Goal: Obtain resource: Obtain resource

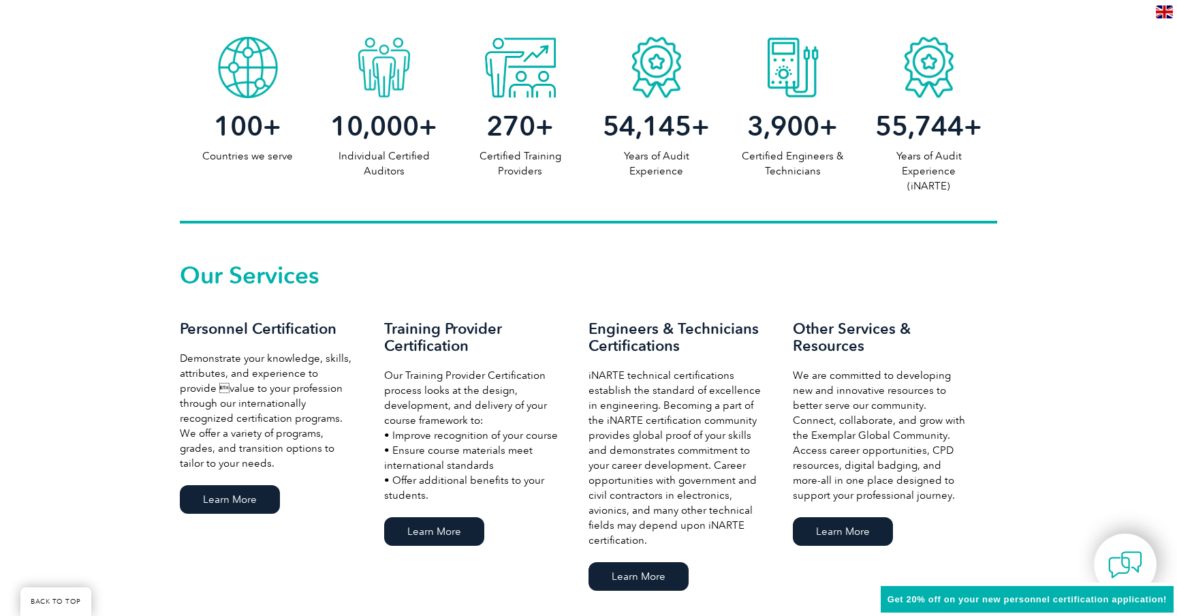
scroll to position [722, 0]
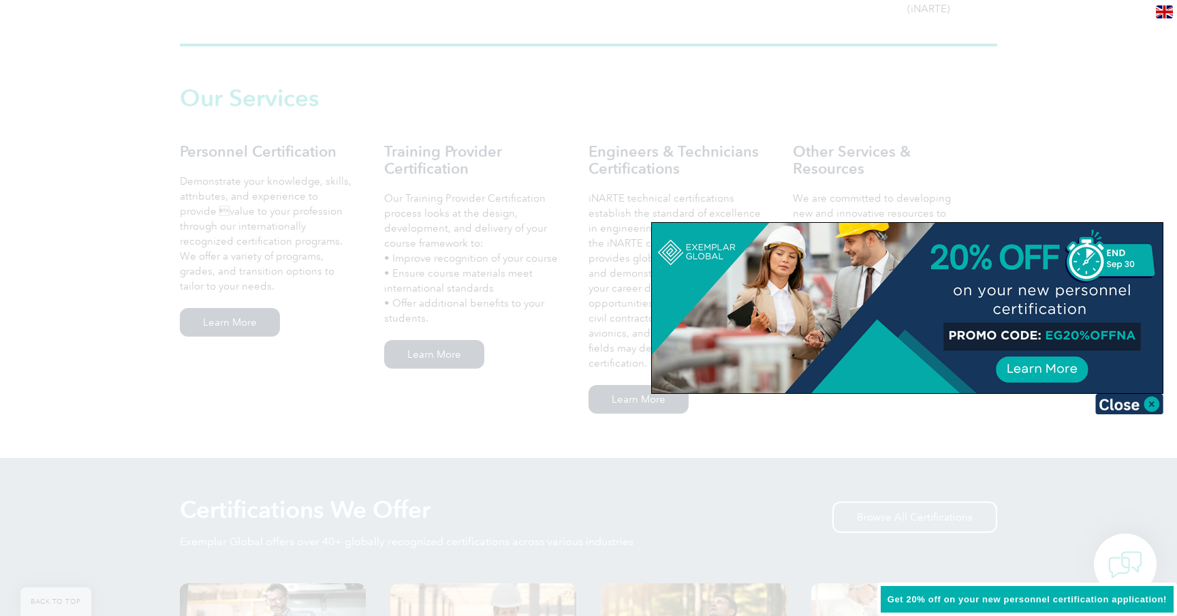
scroll to position [895, 0]
click at [1141, 405] on img at bounding box center [1129, 404] width 68 height 20
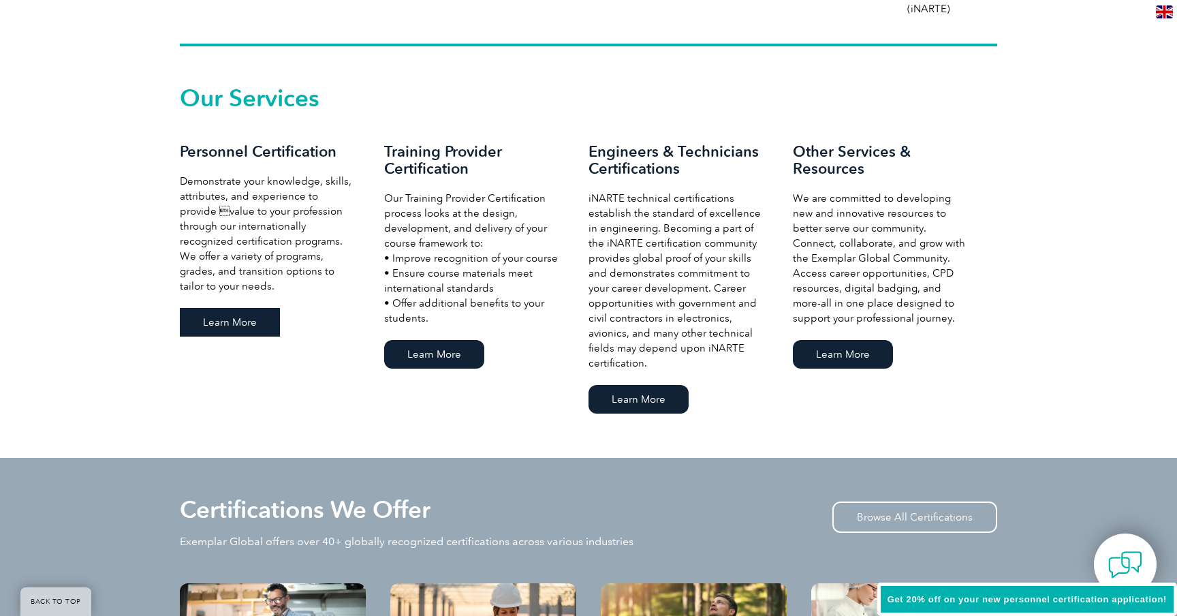
click at [230, 323] on link "Learn More" at bounding box center [230, 322] width 100 height 29
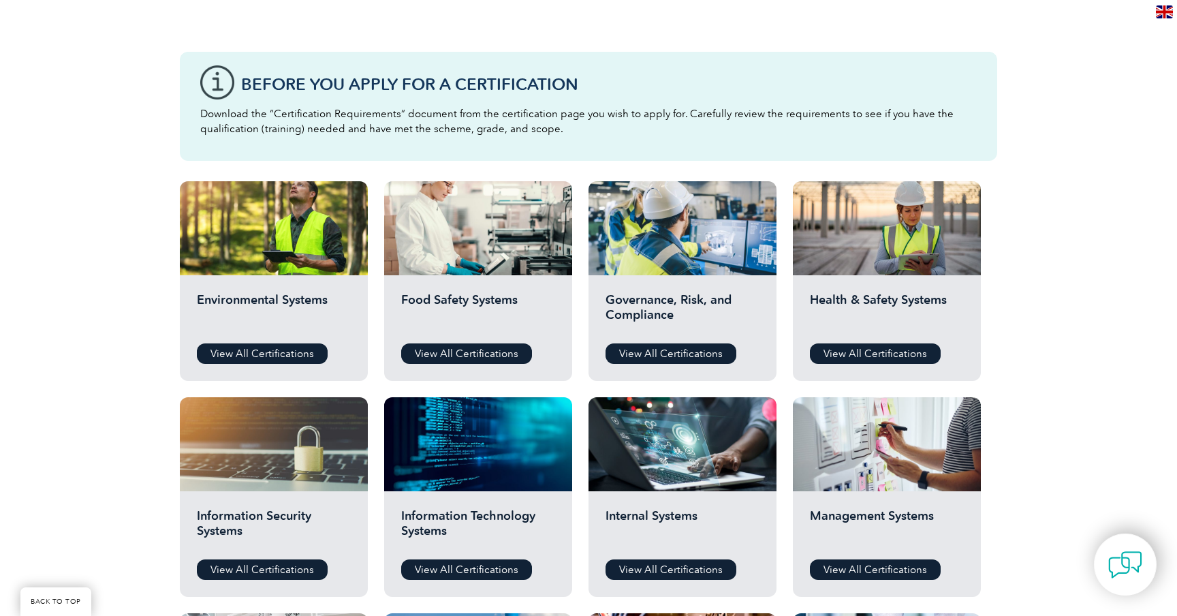
scroll to position [426, 0]
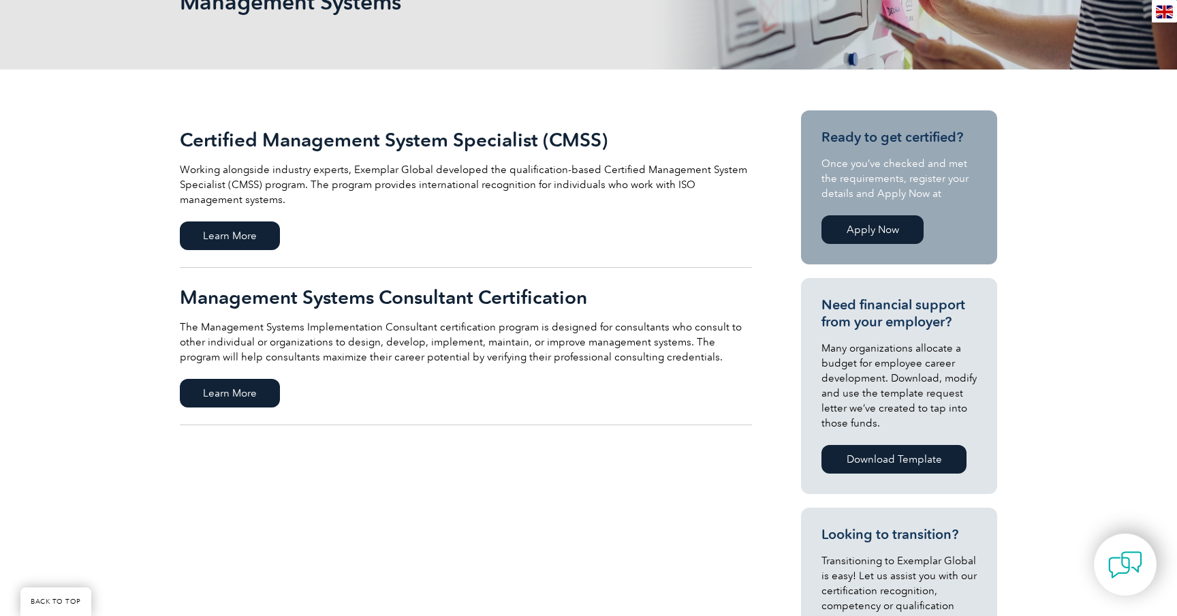
scroll to position [236, 0]
click at [251, 240] on span "Learn More" at bounding box center [230, 235] width 100 height 29
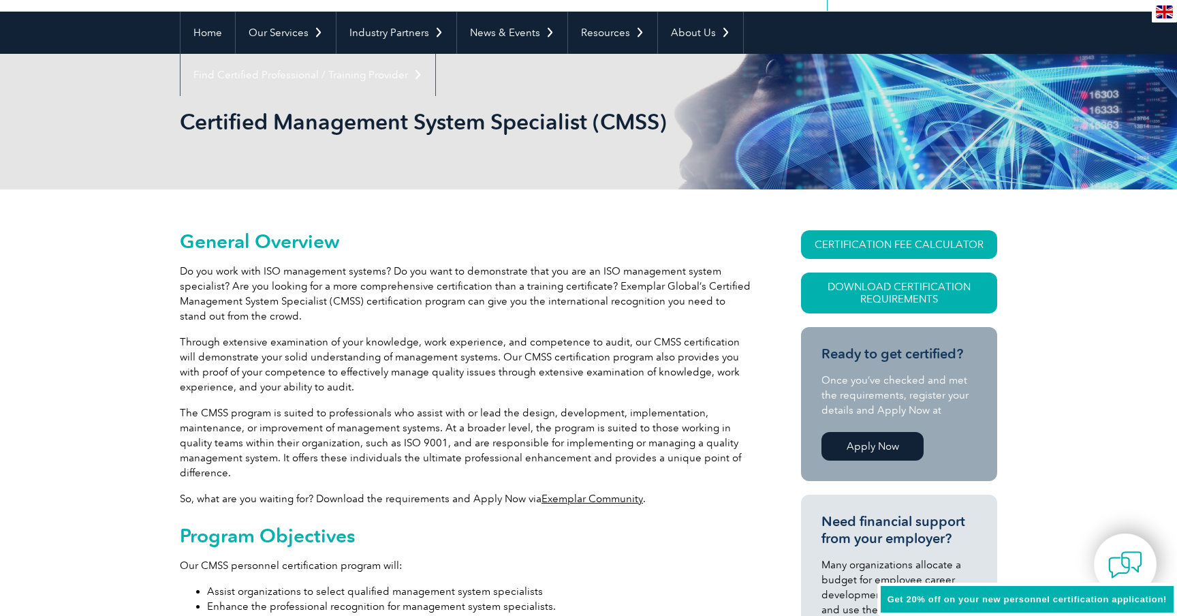
scroll to position [116, 0]
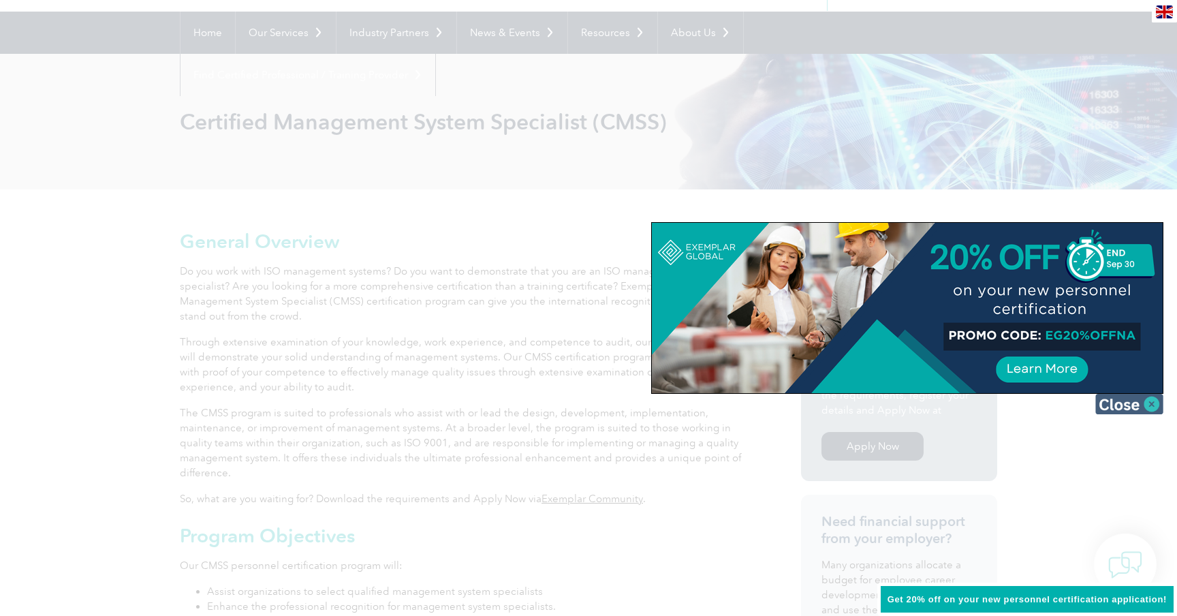
click at [1113, 409] on img at bounding box center [1129, 404] width 68 height 20
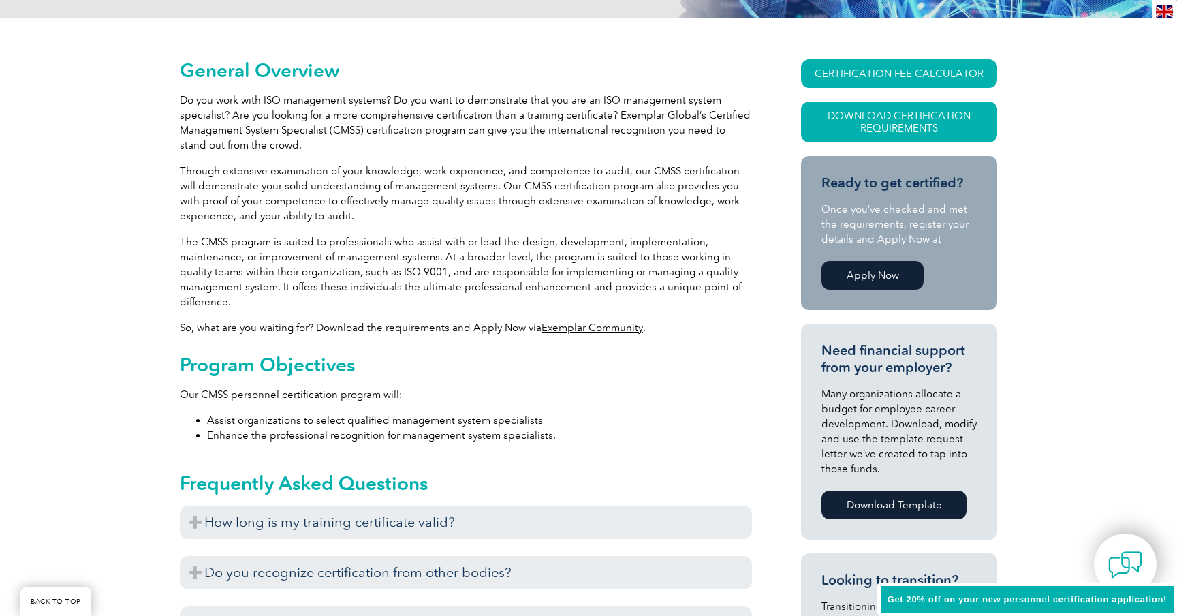
scroll to position [287, 0]
click at [898, 120] on link "Download Certification Requirements" at bounding box center [899, 121] width 196 height 41
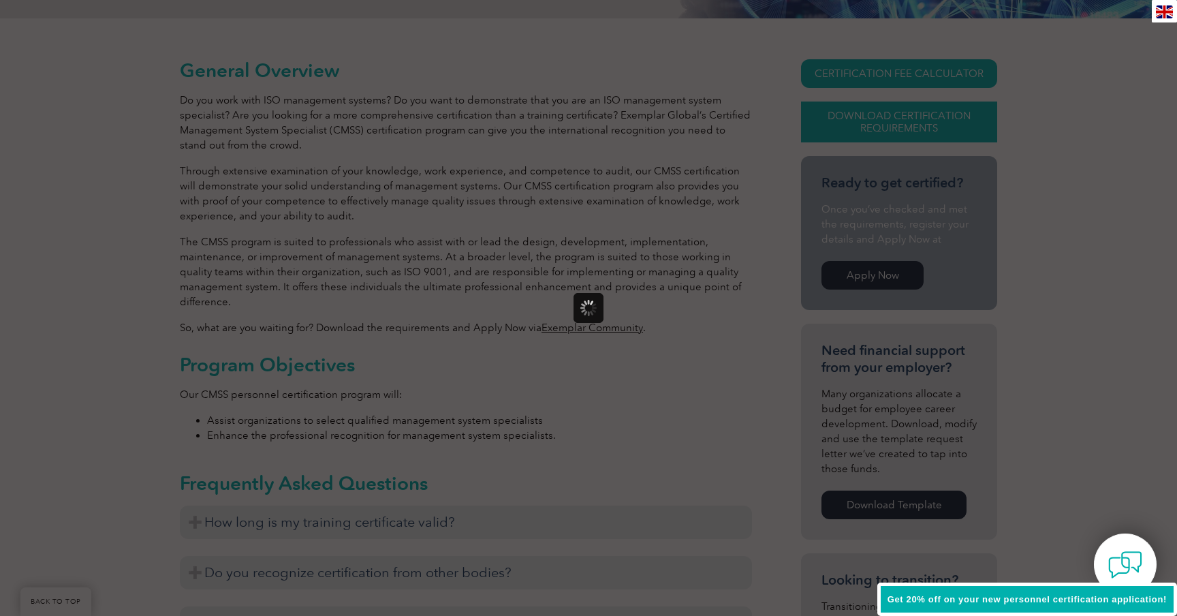
scroll to position [0, 0]
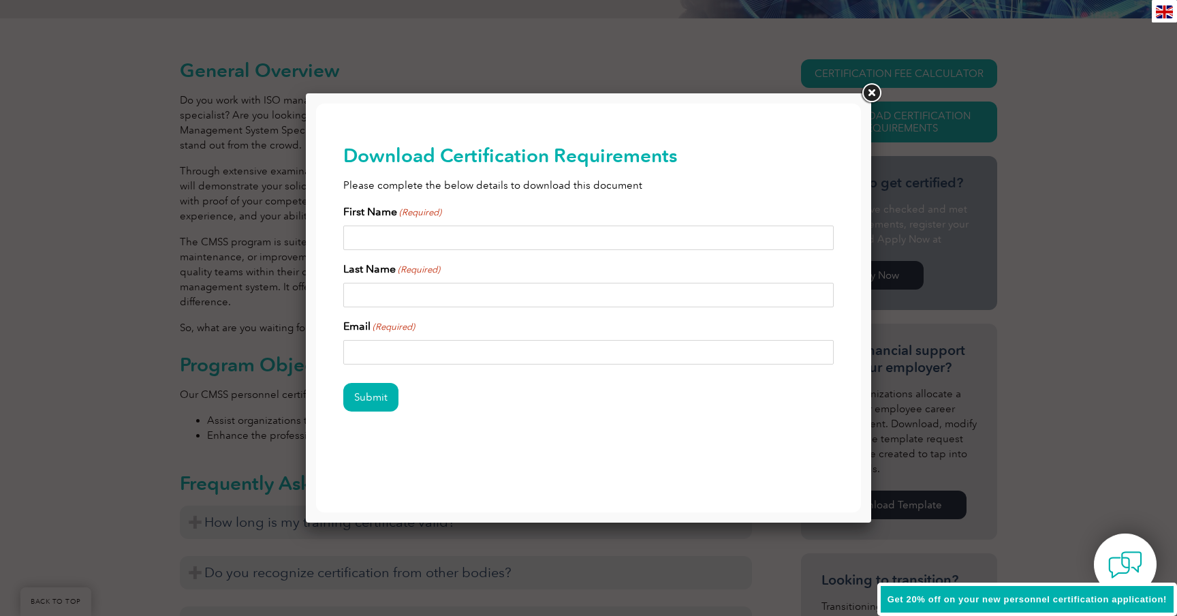
click at [871, 95] on link at bounding box center [871, 93] width 25 height 25
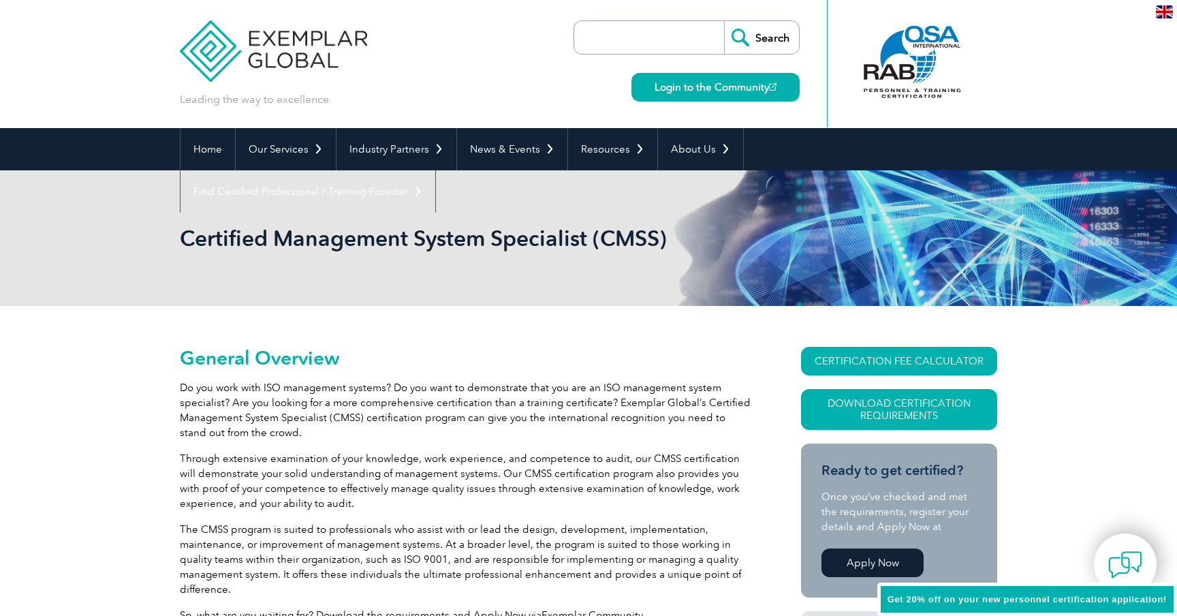
click at [679, 37] on input "search" at bounding box center [652, 37] width 143 height 33
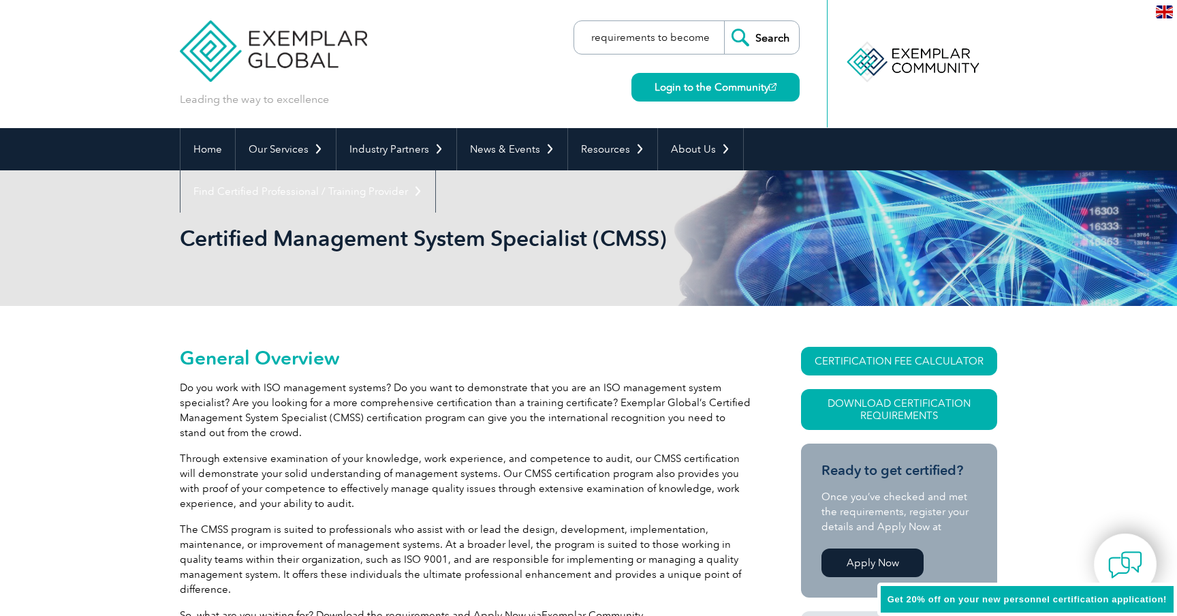
click at [690, 35] on input "requirements to become lead" at bounding box center [652, 37] width 143 height 33
type input "requirements to become iso 9001 lead auditor"
click at [761, 37] on input "Search" at bounding box center [761, 37] width 75 height 33
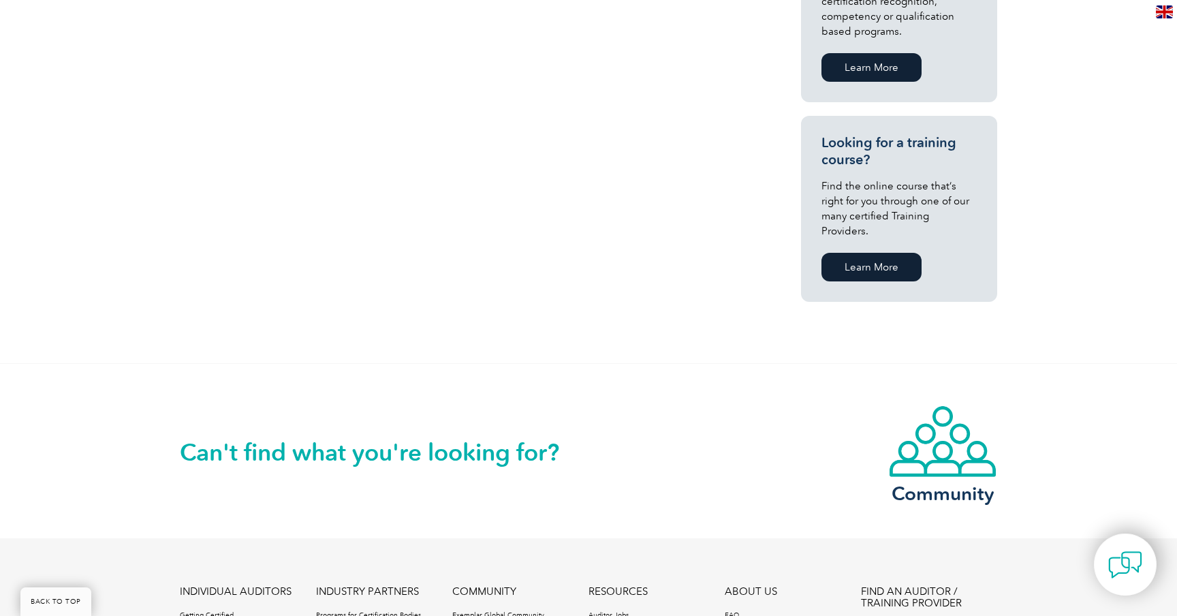
scroll to position [854, 0]
click at [856, 65] on link "Learn More" at bounding box center [871, 67] width 100 height 29
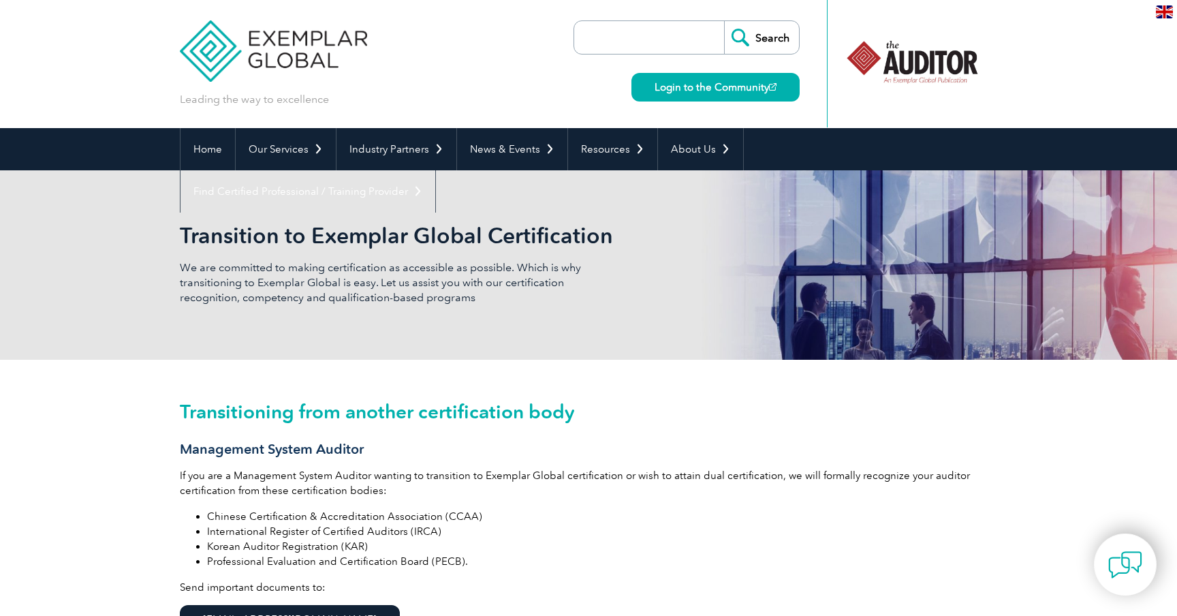
click at [959, 64] on div at bounding box center [912, 62] width 136 height 75
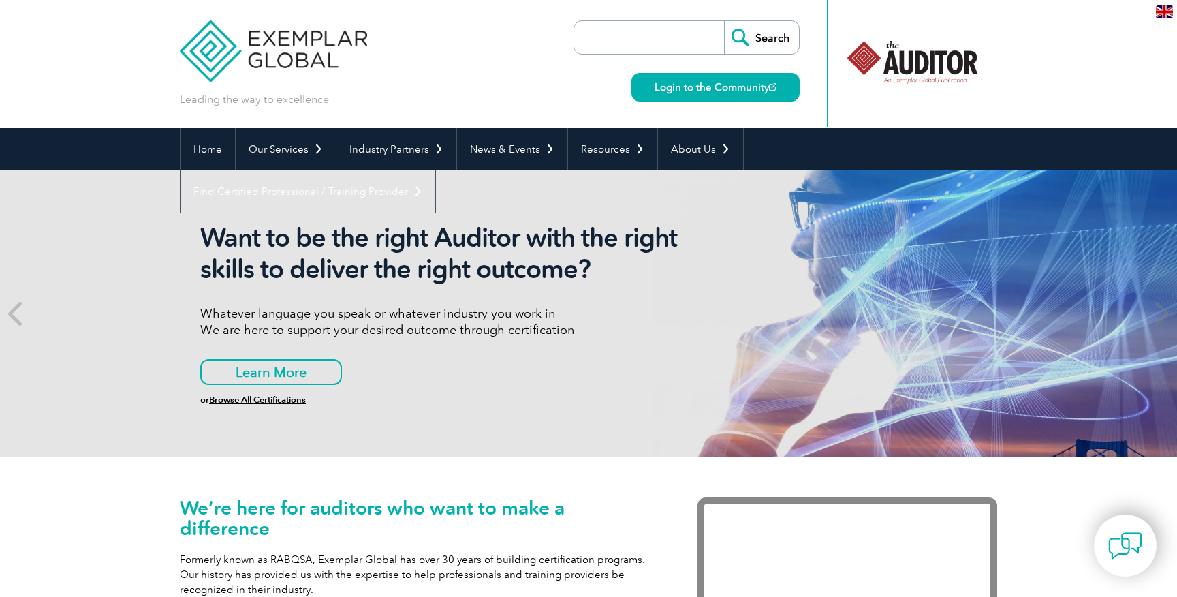
click at [273, 401] on link "Browse All Certifications" at bounding box center [257, 399] width 97 height 10
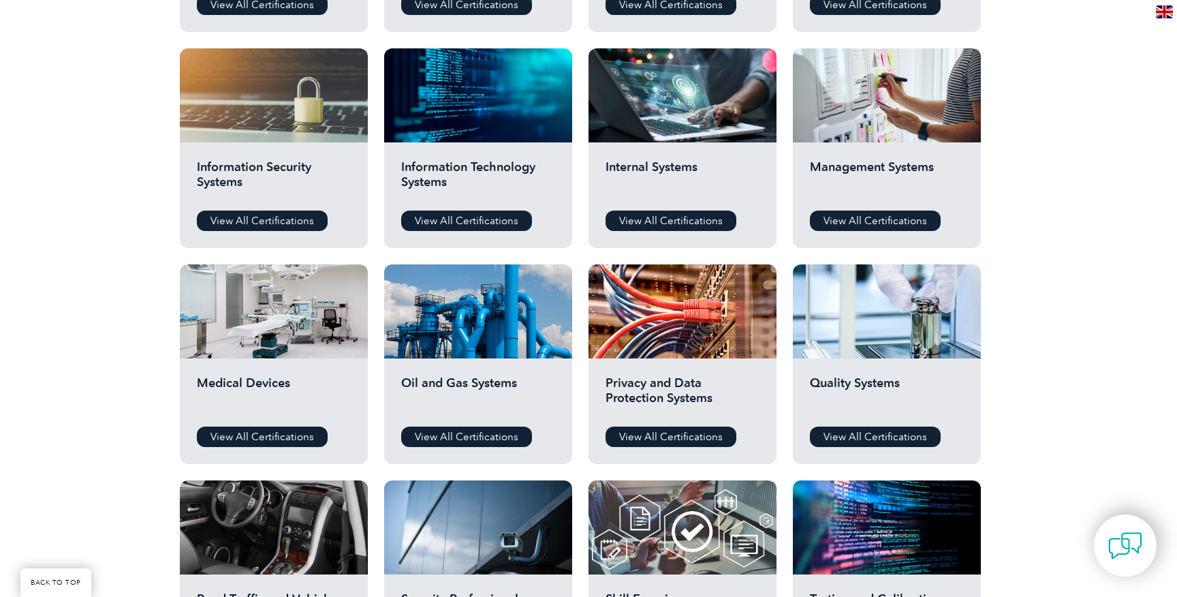
scroll to position [598, 0]
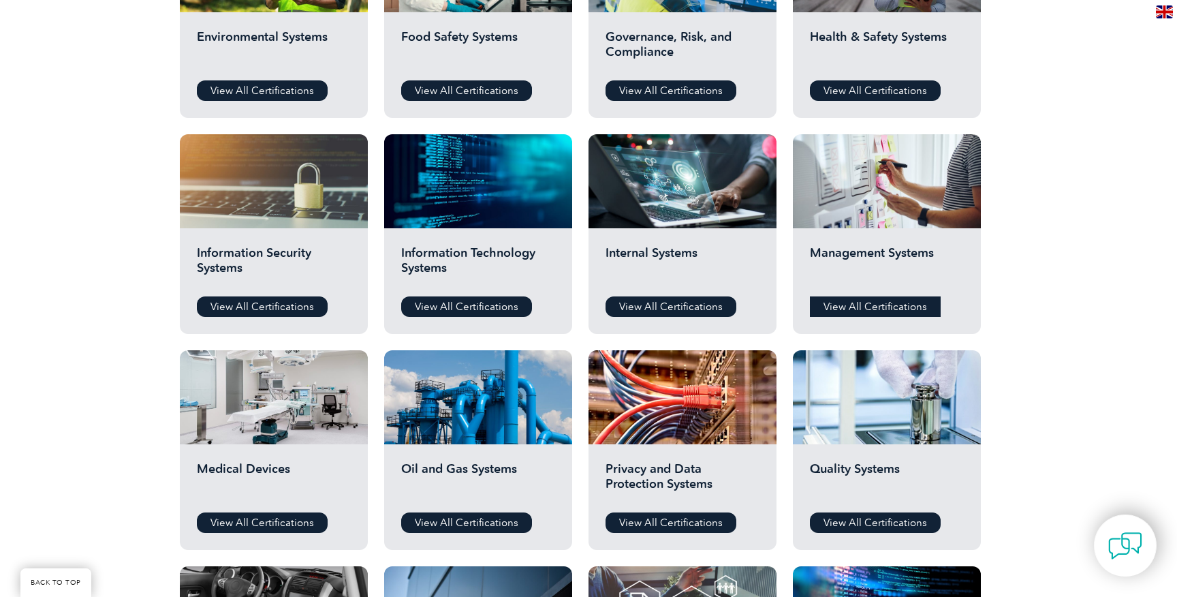
click at [848, 312] on link "View All Certifications" at bounding box center [875, 306] width 131 height 20
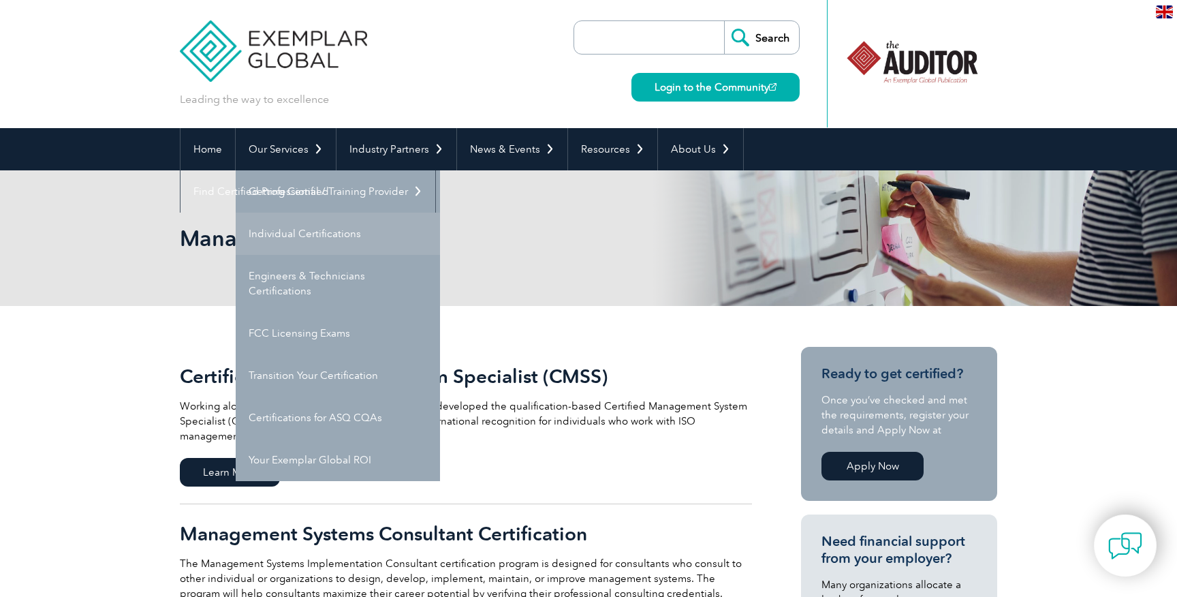
click at [282, 238] on link "Individual Certifications" at bounding box center [338, 233] width 204 height 42
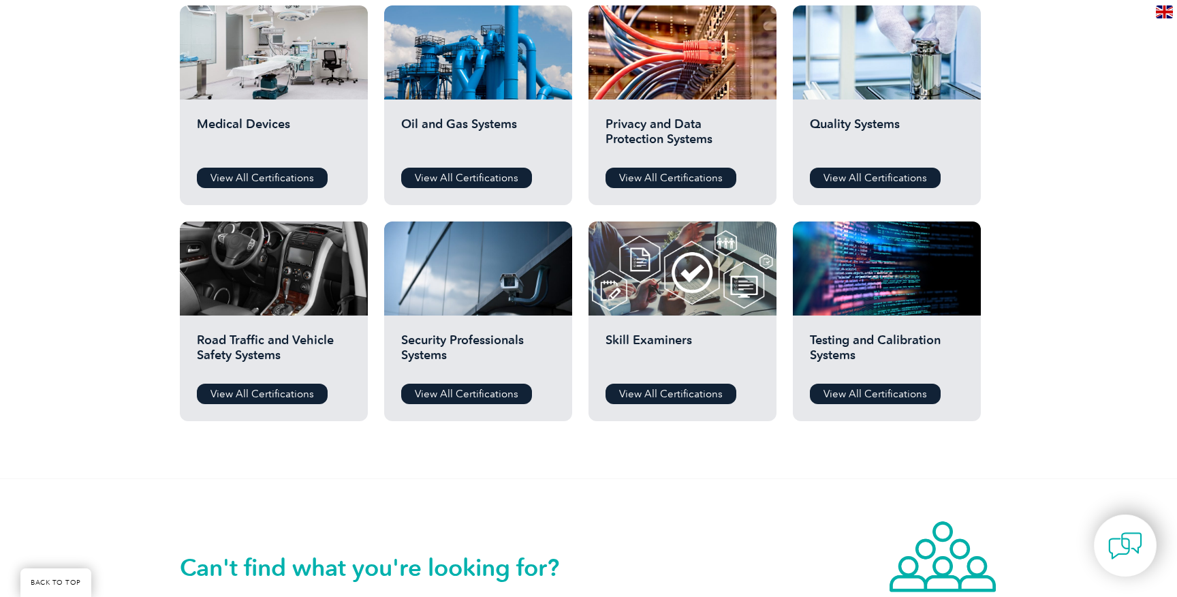
scroll to position [919, 0]
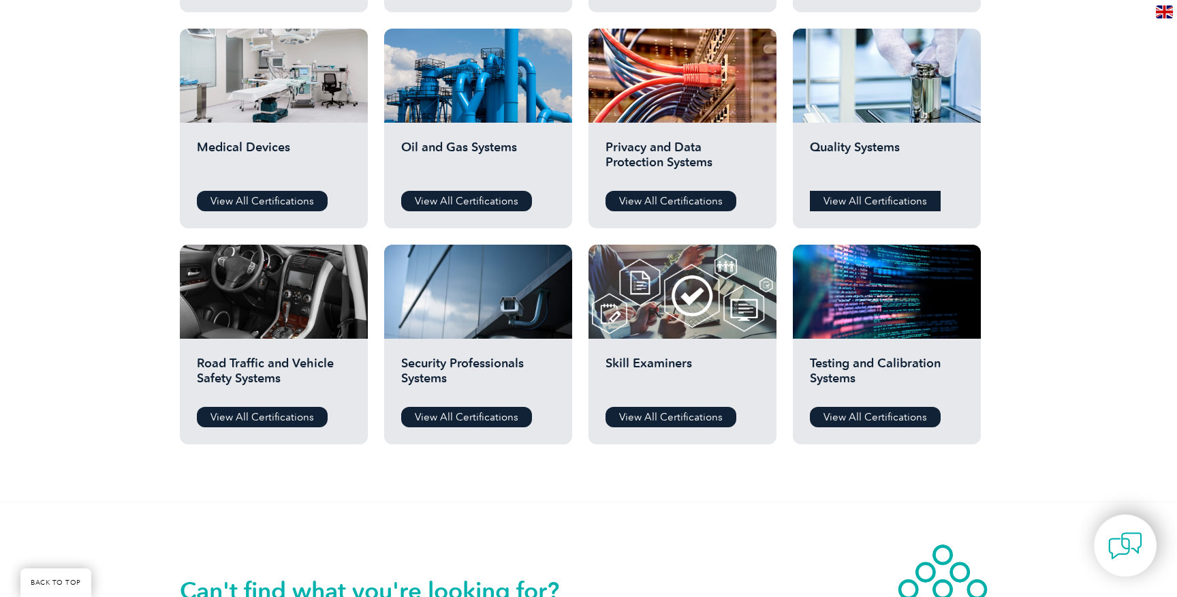
click at [843, 202] on link "View All Certifications" at bounding box center [875, 201] width 131 height 20
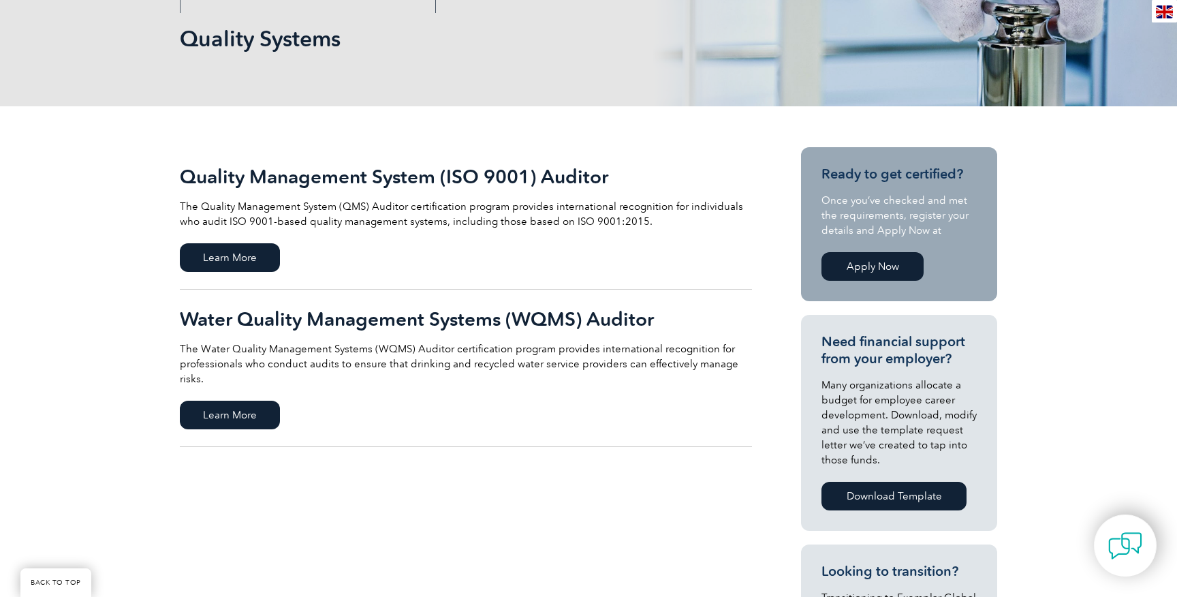
scroll to position [200, 0]
click at [229, 259] on span "Learn More" at bounding box center [230, 256] width 100 height 29
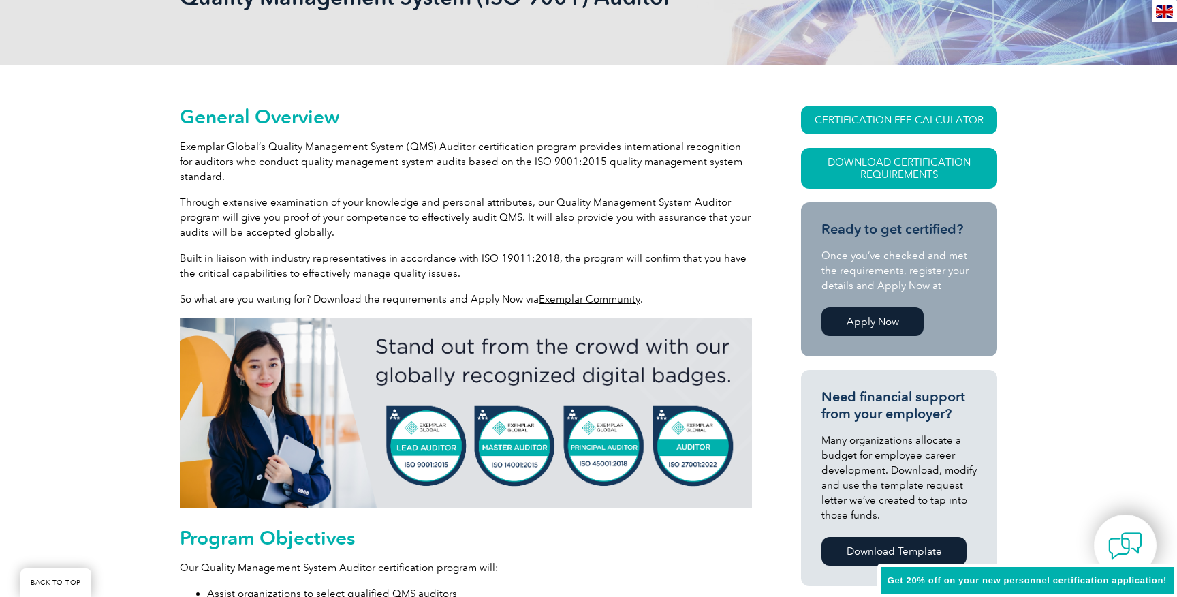
scroll to position [255, 0]
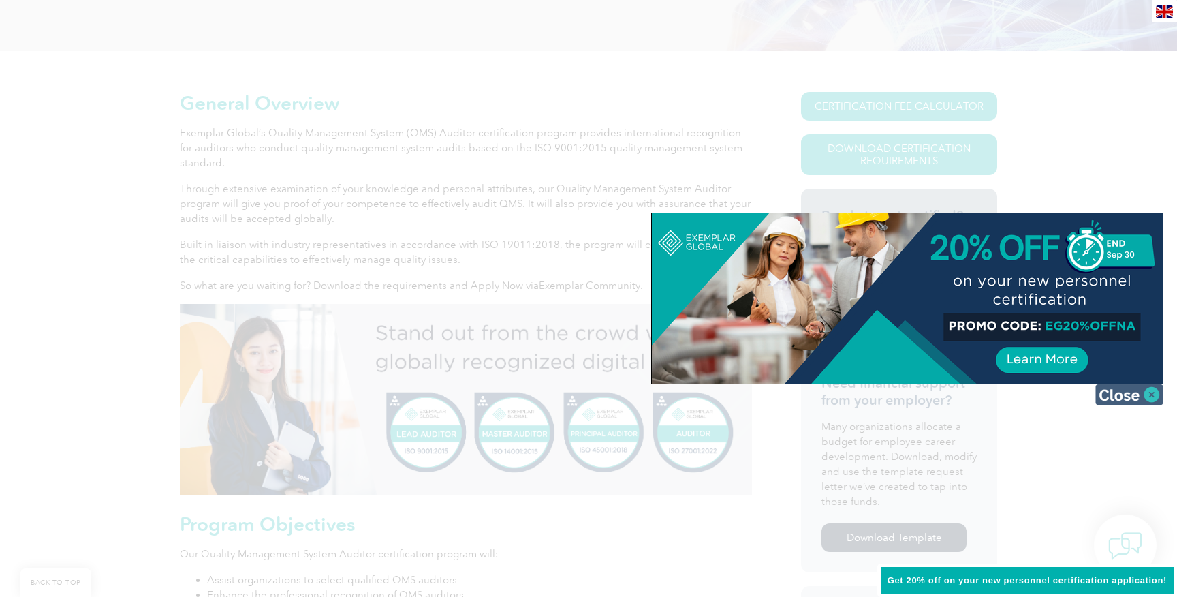
click at [1120, 392] on img at bounding box center [1129, 394] width 68 height 20
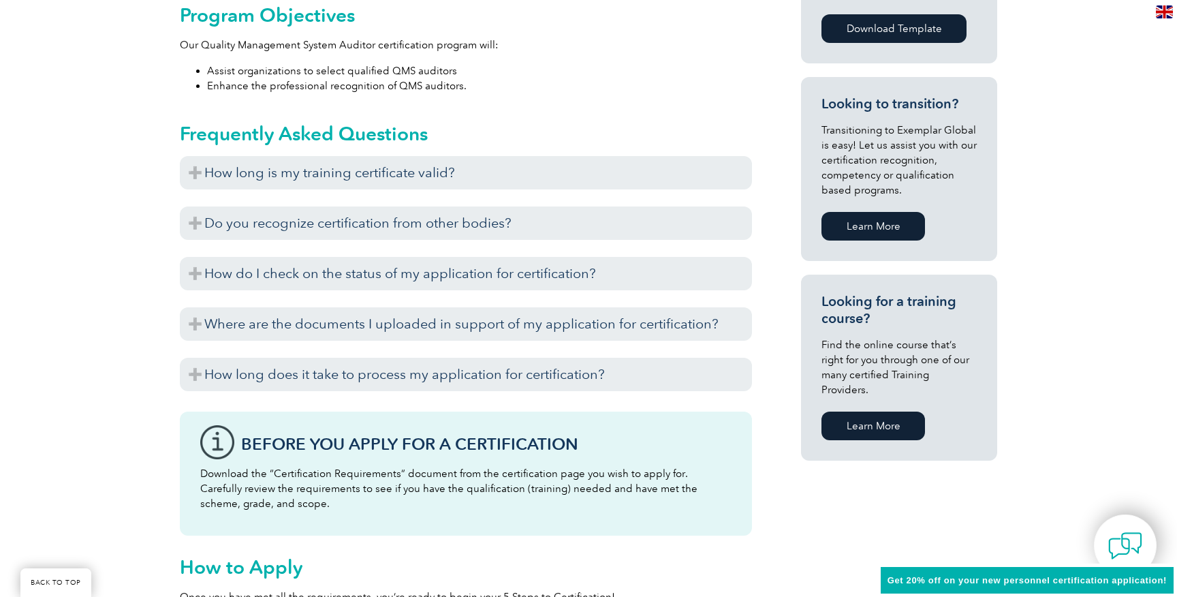
scroll to position [777, 0]
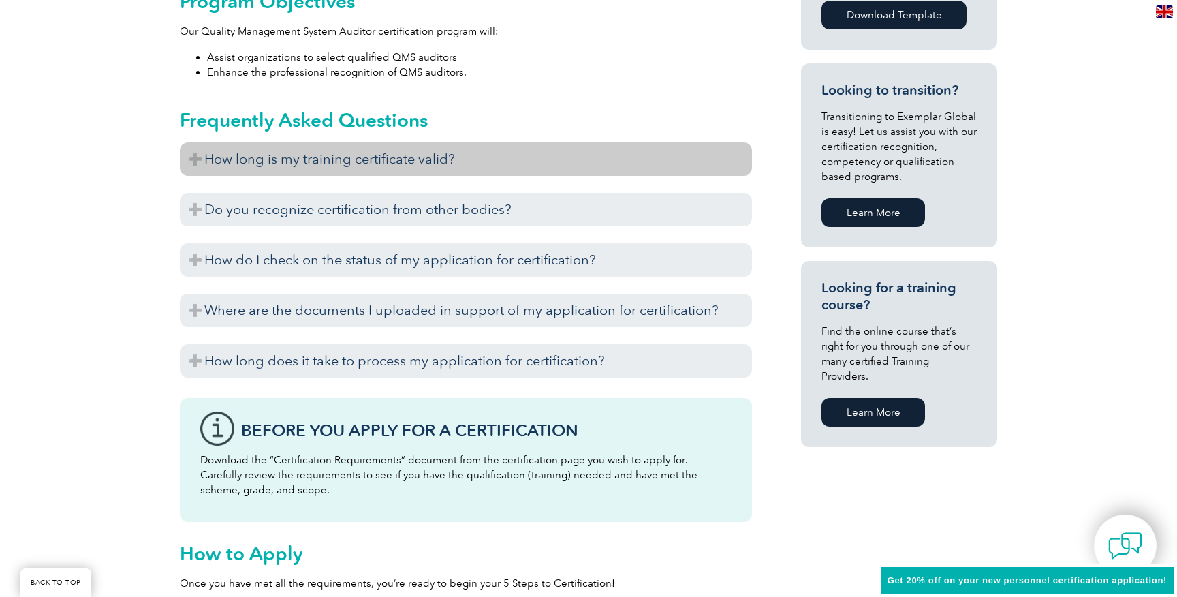
click at [195, 163] on h3 "How long is my training certificate valid?" at bounding box center [466, 158] width 572 height 33
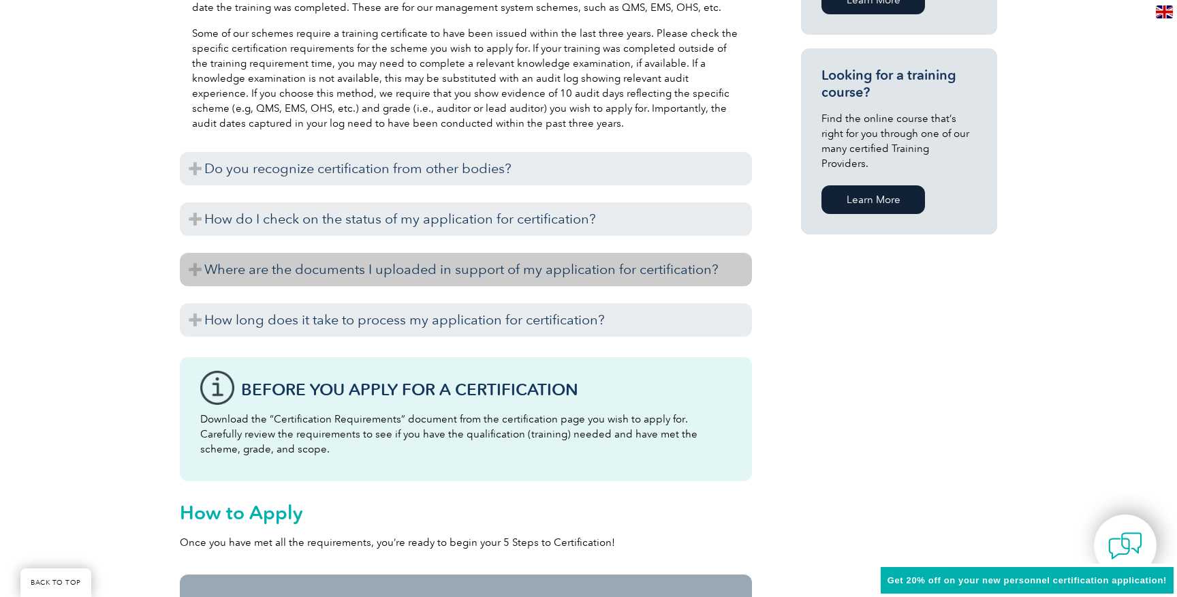
scroll to position [994, 0]
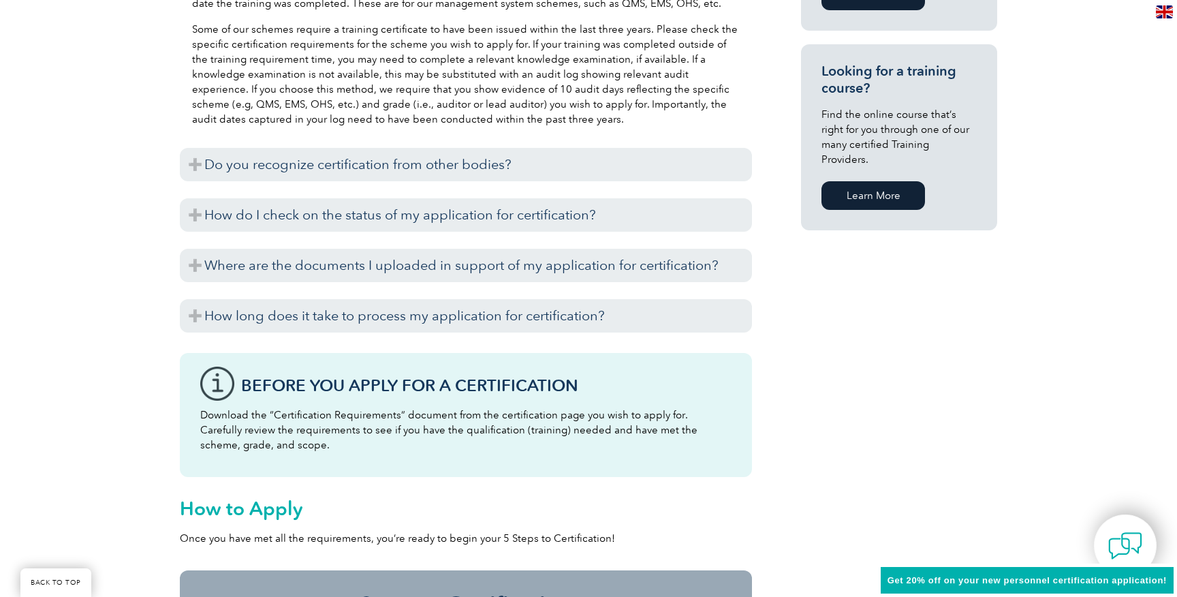
click at [267, 394] on h3 "Before You Apply For a Certification" at bounding box center [486, 385] width 490 height 17
click at [212, 368] on div "Before You Apply For a Certification Download the “Certification Requirements” …" at bounding box center [466, 415] width 572 height 124
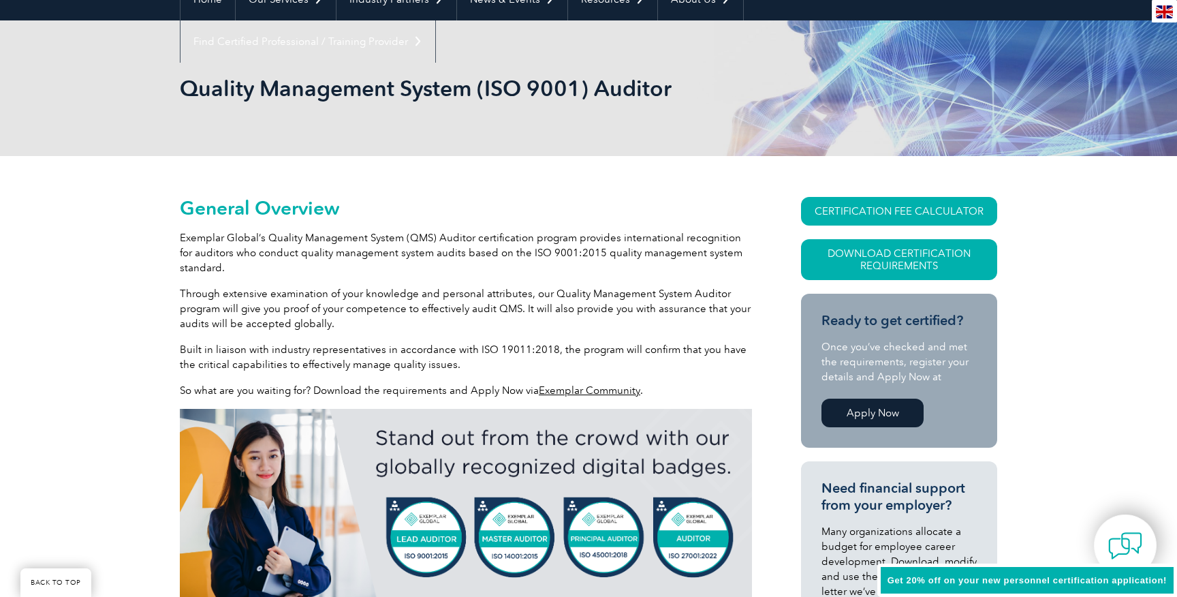
scroll to position [0, 0]
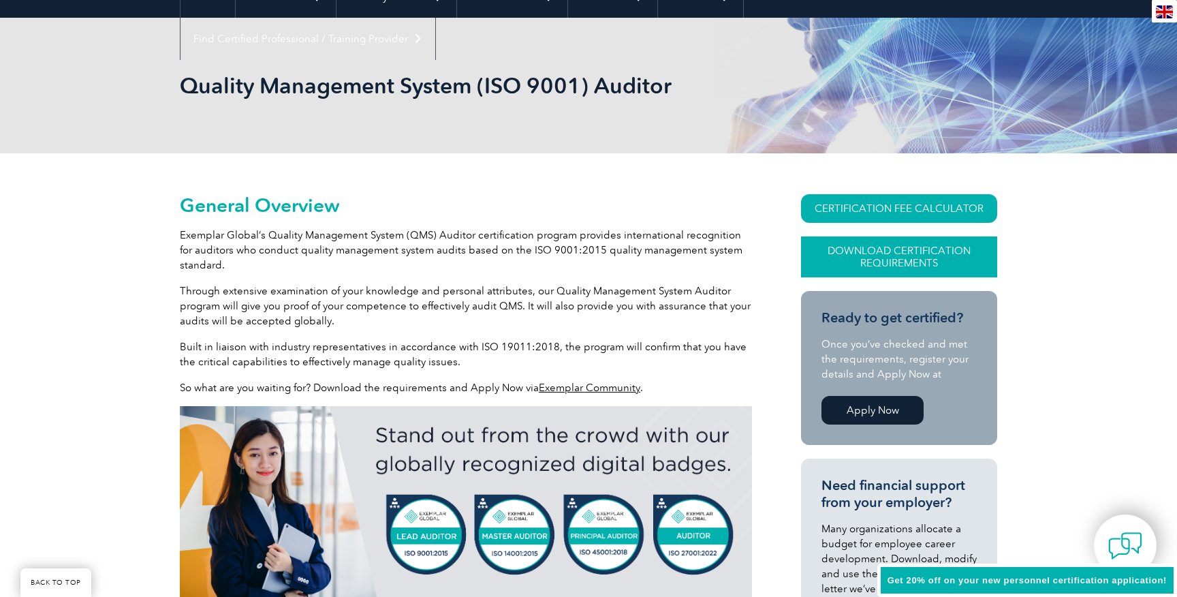
click at [878, 251] on link "Download Certification Requirements" at bounding box center [899, 256] width 196 height 41
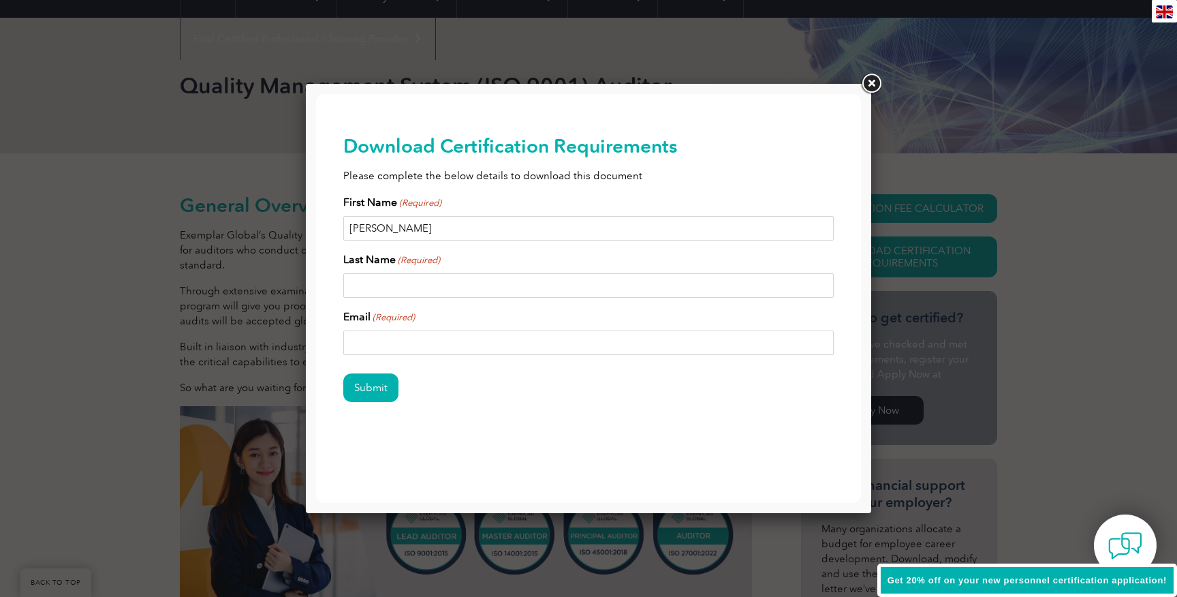
type input "[PERSON_NAME]"
click at [542, 257] on div "Last Name (Required)" at bounding box center [588, 274] width 490 height 46
type input "[GEOGRAPHIC_DATA]"
click at [437, 282] on input "[PERSON_NAME]" at bounding box center [588, 285] width 490 height 25
type input "[PERSON_NAME]-W"
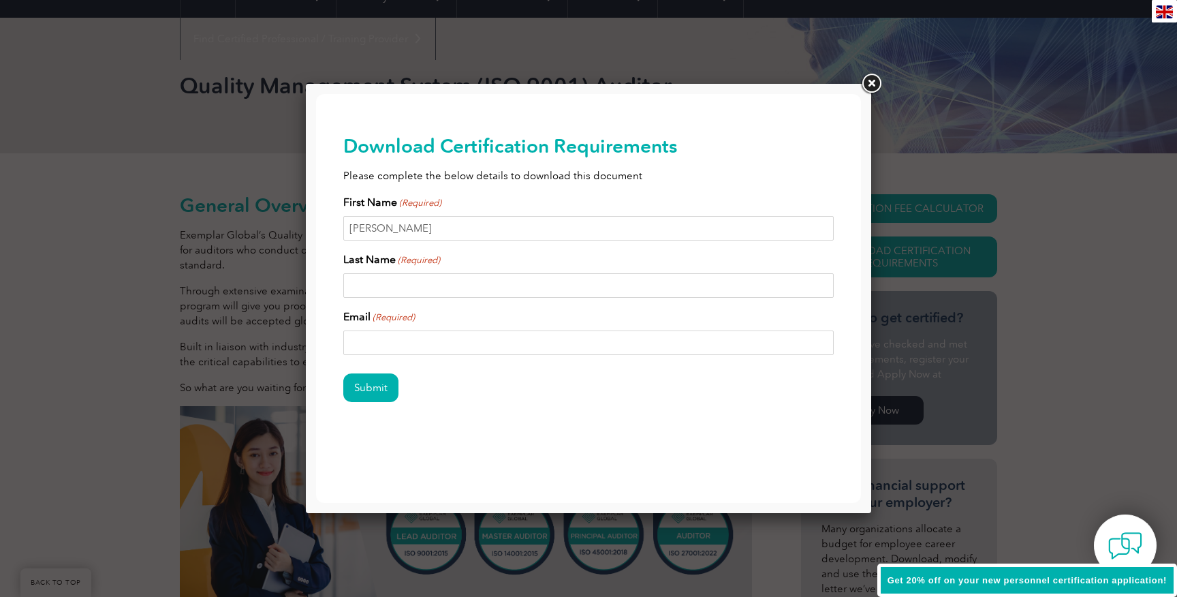
type input "[PERSON_NAME]"
type input "[PERSON_NAME][EMAIL_ADDRESS][PERSON_NAME][DOMAIN_NAME]"
click at [377, 390] on input "Submit" at bounding box center [370, 387] width 55 height 29
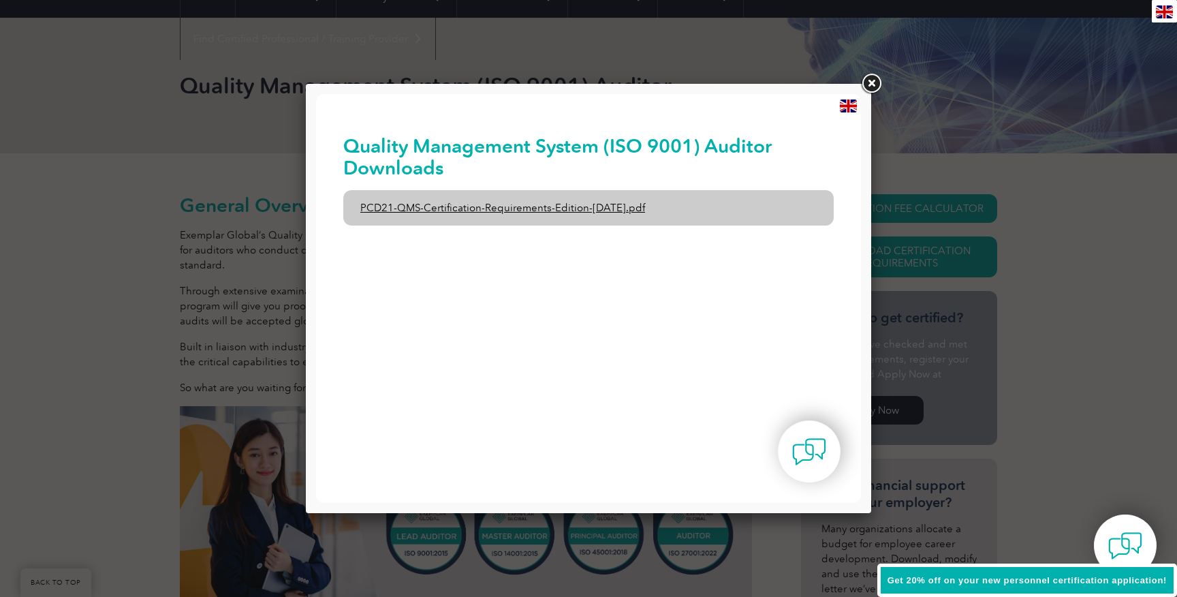
click at [465, 210] on link "PCD21-QMS-Certification-Requirements-Edition-[DATE].pdf" at bounding box center [588, 207] width 490 height 35
